Goal: Task Accomplishment & Management: Use online tool/utility

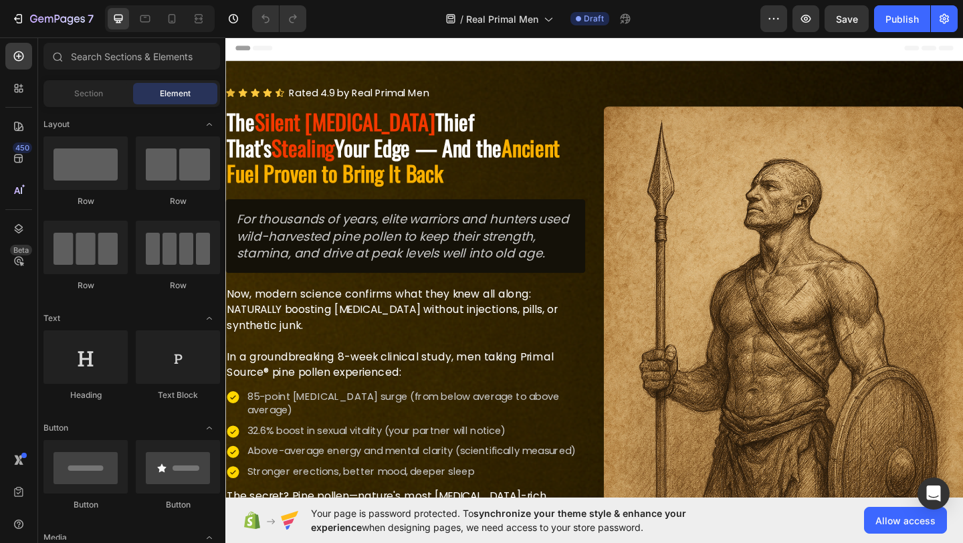
scroll to position [88, 0]
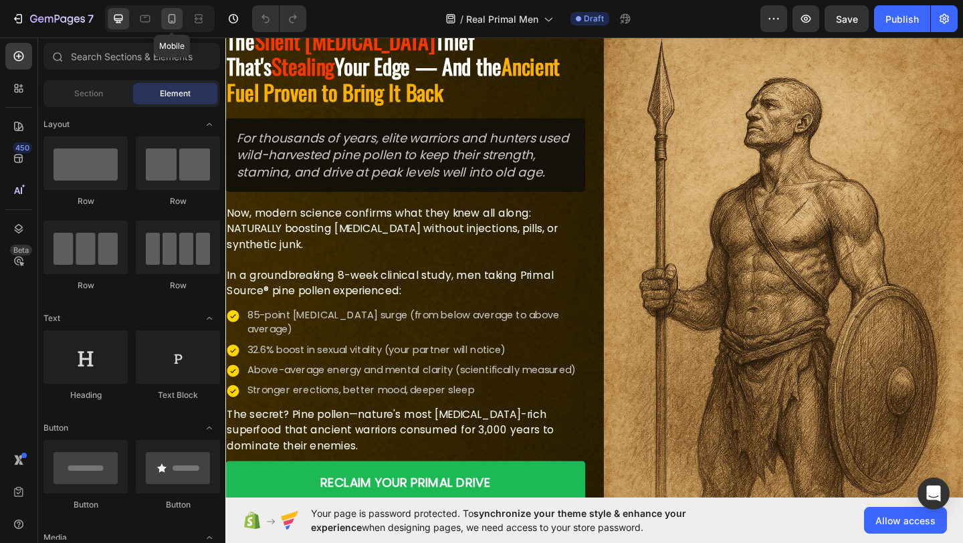
click at [170, 23] on icon at bounding box center [171, 18] width 13 height 13
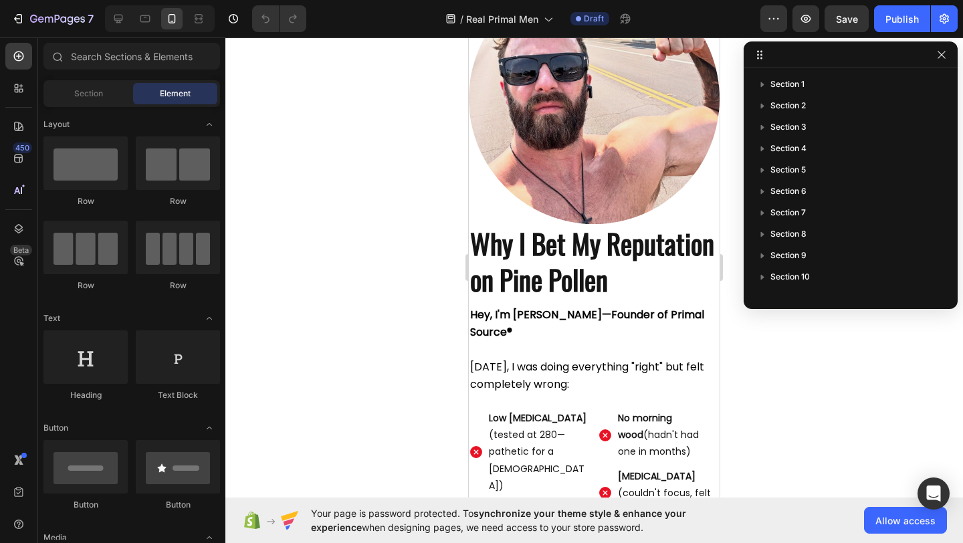
scroll to position [5115, 0]
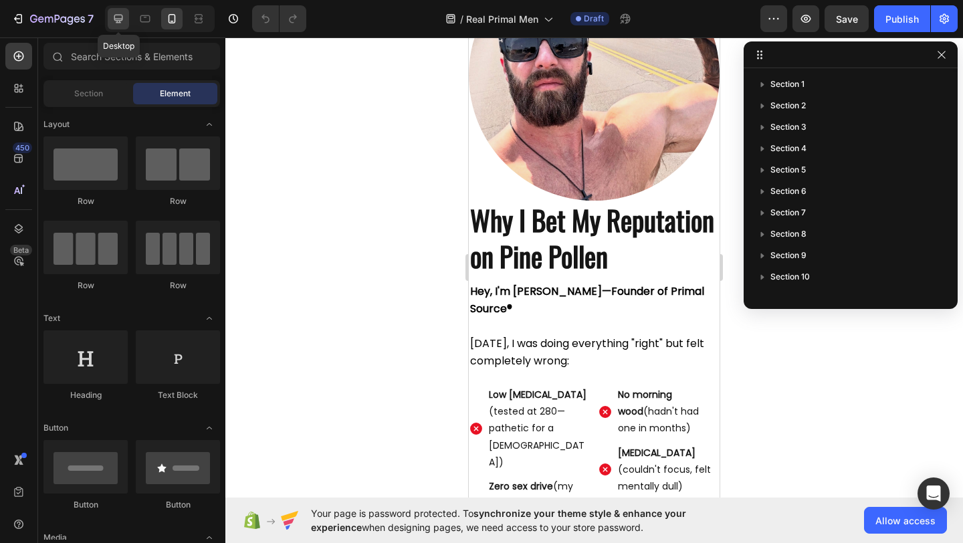
click at [118, 22] on icon at bounding box center [118, 19] width 9 height 9
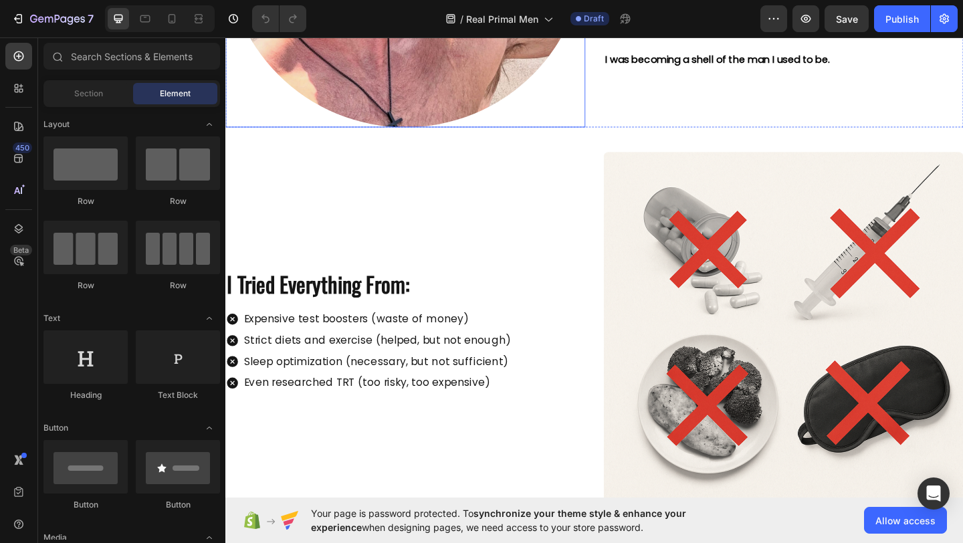
scroll to position [5375, 0]
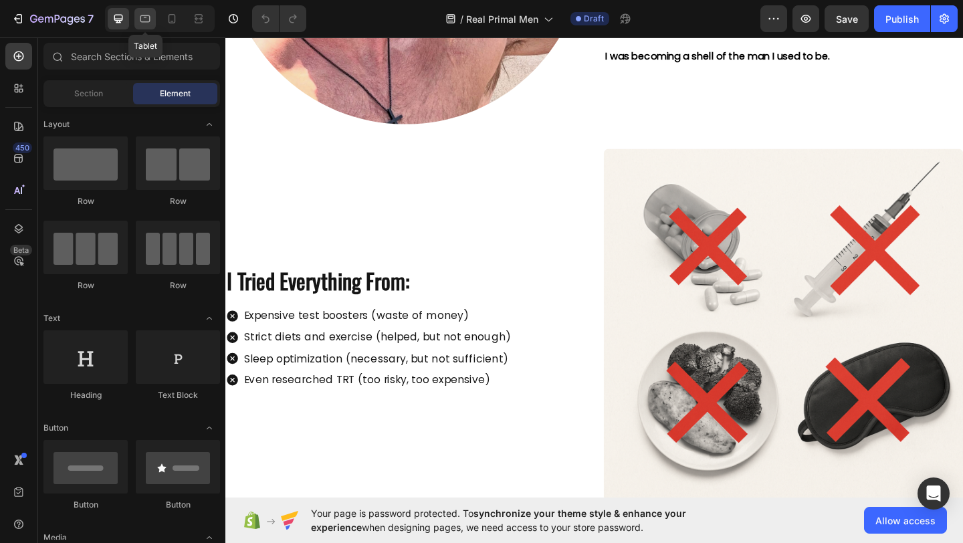
click at [147, 25] on icon at bounding box center [144, 18] width 13 height 13
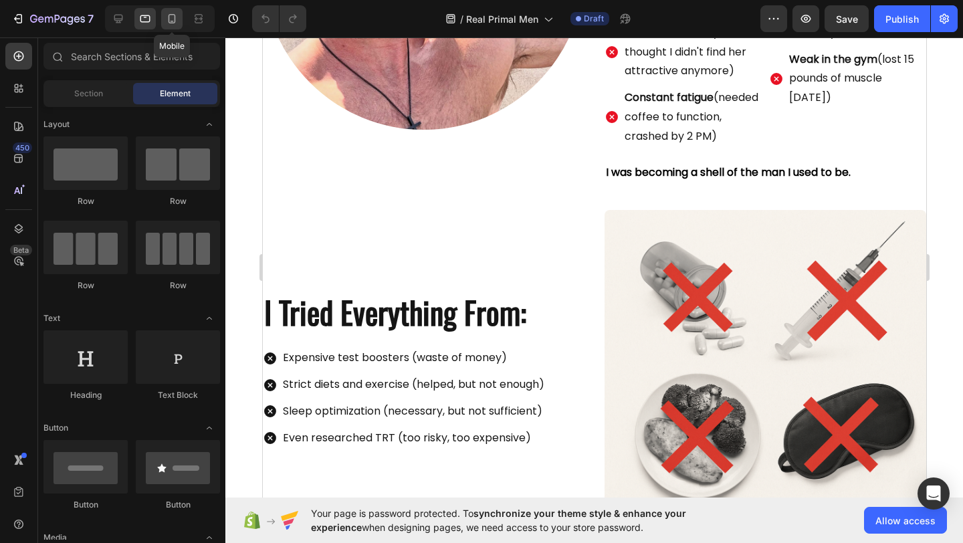
click at [171, 23] on icon at bounding box center [171, 18] width 7 height 9
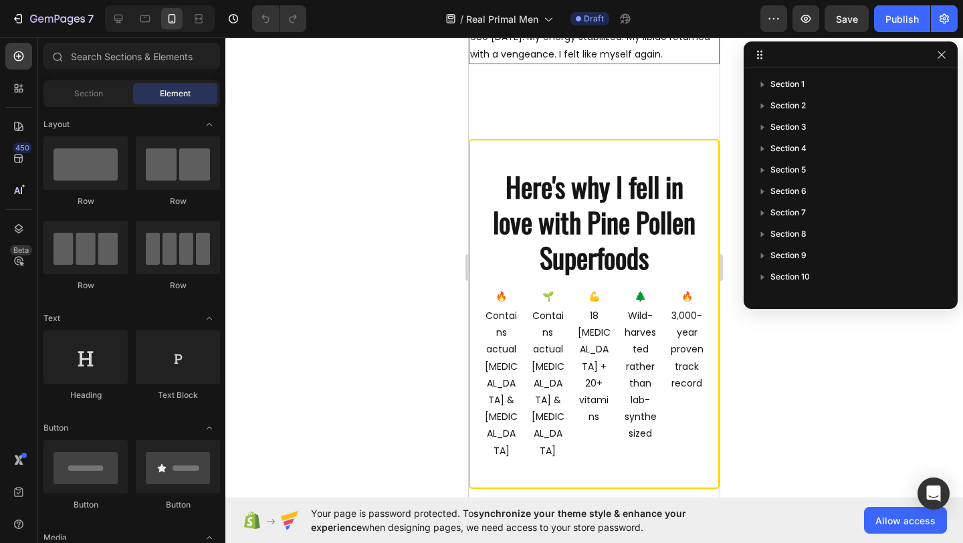
scroll to position [6978, 0]
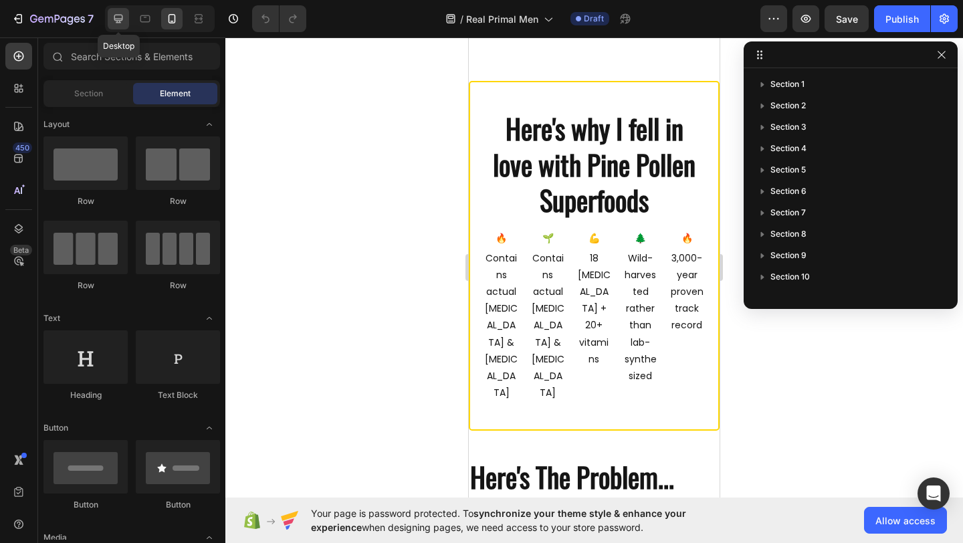
click at [118, 17] on icon at bounding box center [118, 18] width 13 height 13
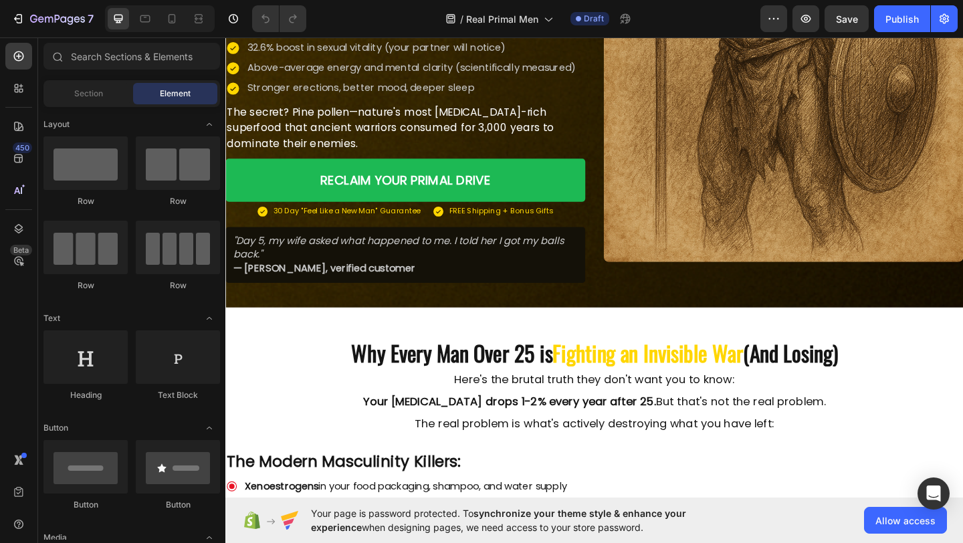
scroll to position [545, 0]
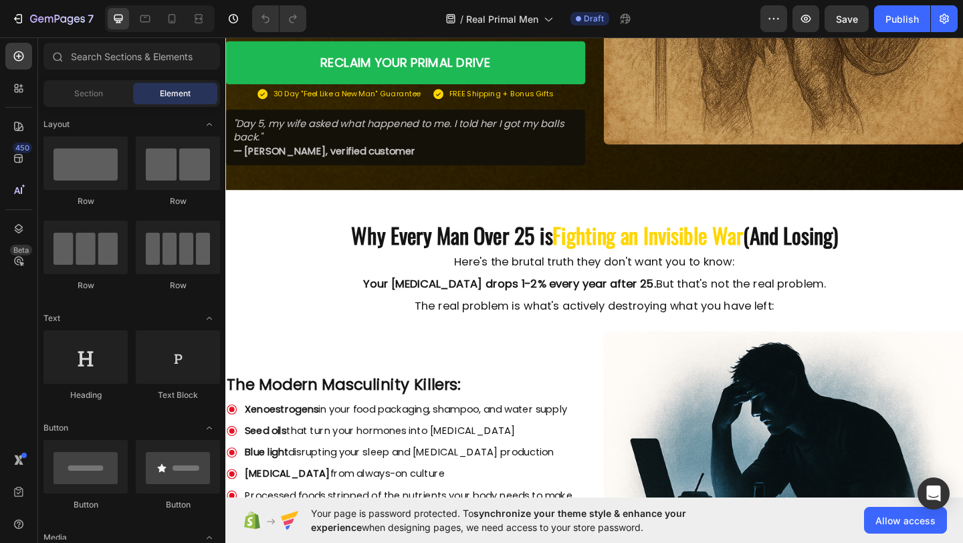
click at [373, 316] on p "Here's the brutal truth they don't want you to know: Your [MEDICAL_DATA] drops …" at bounding box center [626, 305] width 599 height 60
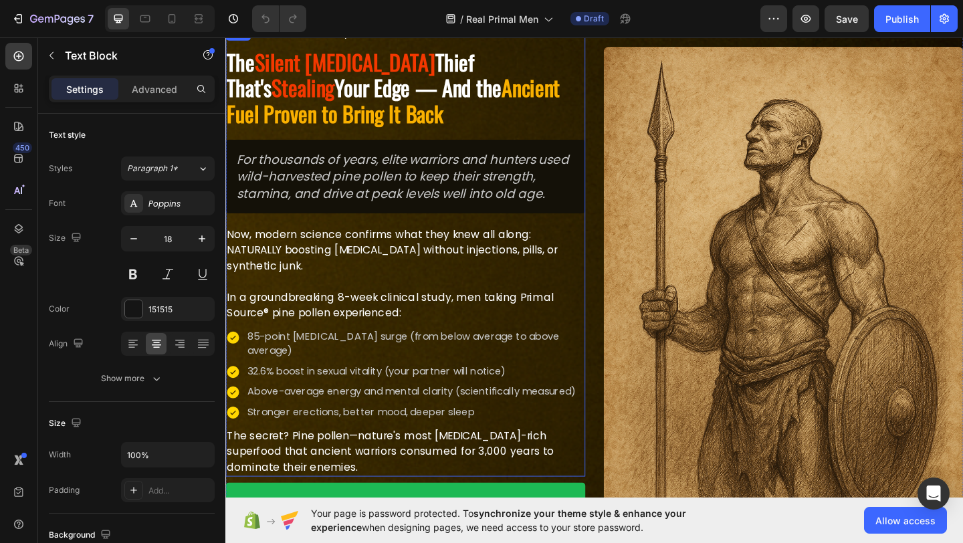
scroll to position [75, 0]
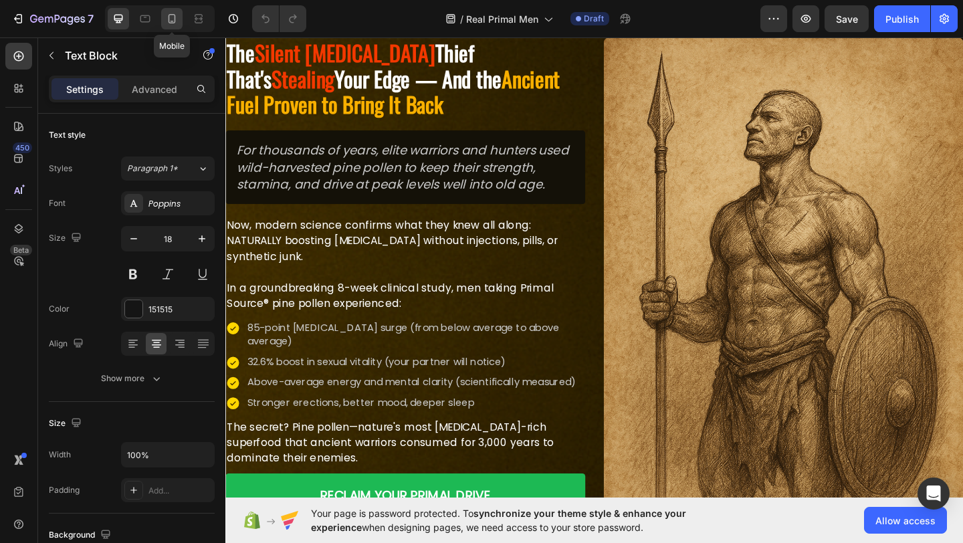
click at [177, 23] on icon at bounding box center [171, 18] width 13 height 13
type input "14"
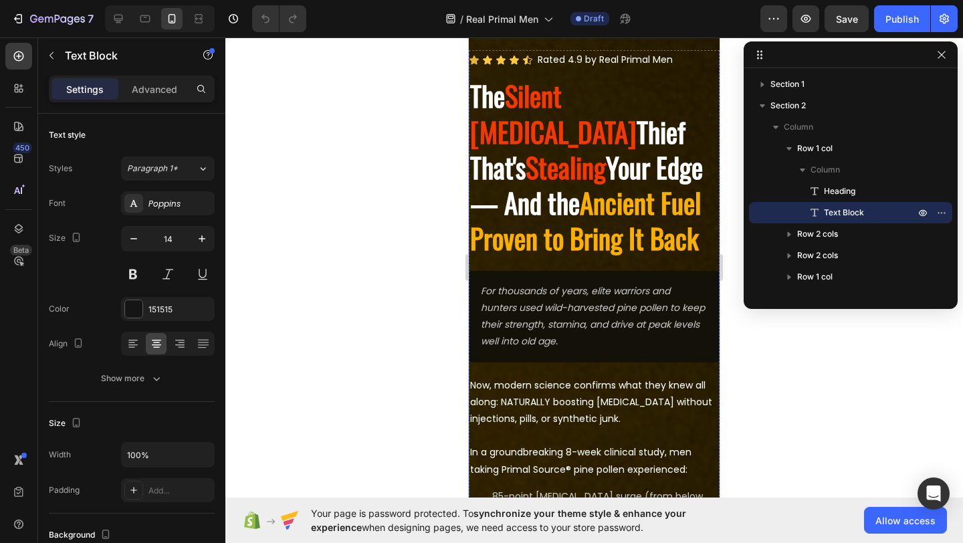
scroll to position [42, 0]
